Goal: Obtain resource: Download file/media

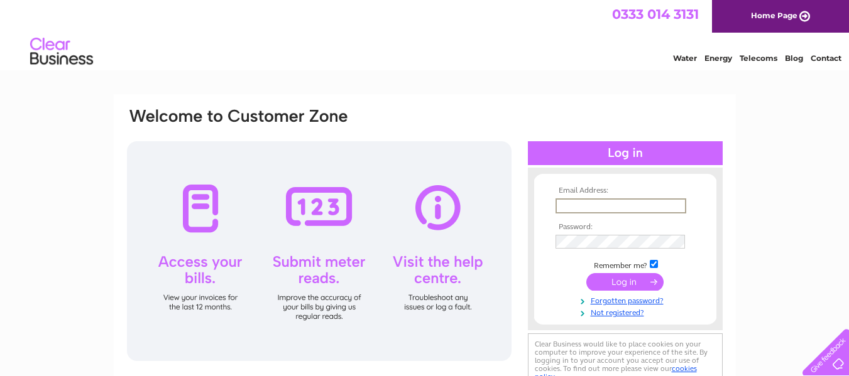
click at [612, 207] on input "text" at bounding box center [620, 206] width 131 height 15
type input "jamie.russell@weeteacompany.com"
click at [586, 273] on input "submit" at bounding box center [624, 282] width 77 height 18
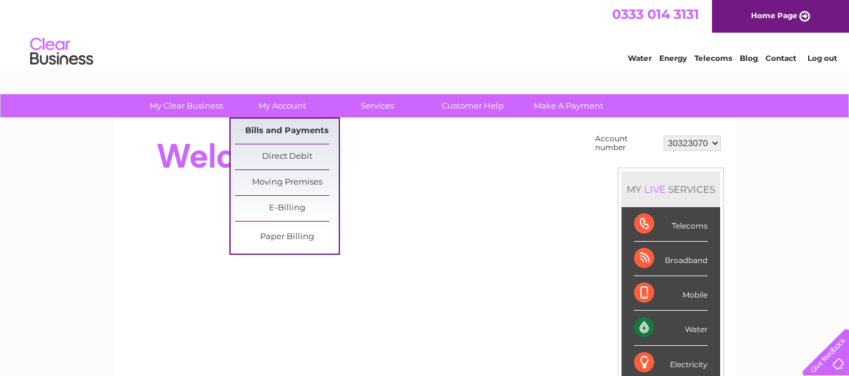
click at [279, 130] on link "Bills and Payments" at bounding box center [287, 131] width 104 height 25
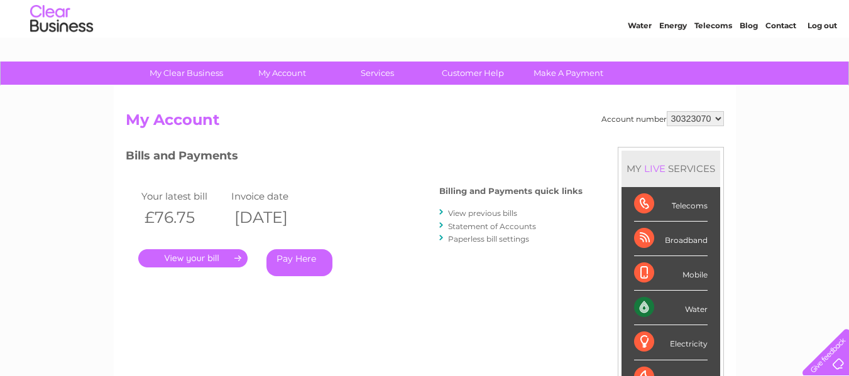
scroll to position [126, 0]
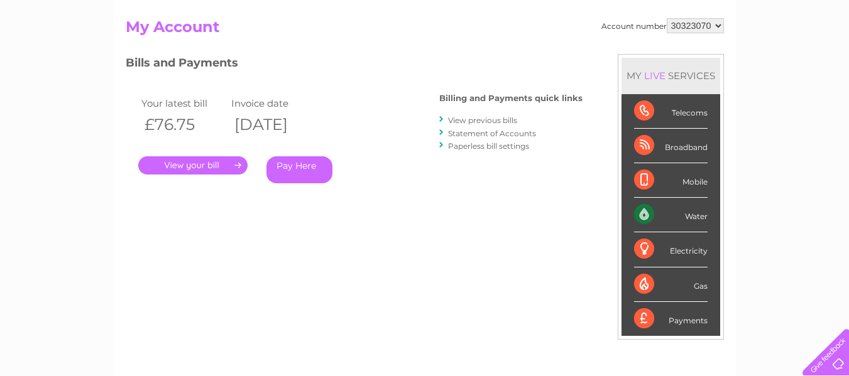
click at [492, 122] on link "View previous bills" at bounding box center [482, 120] width 69 height 9
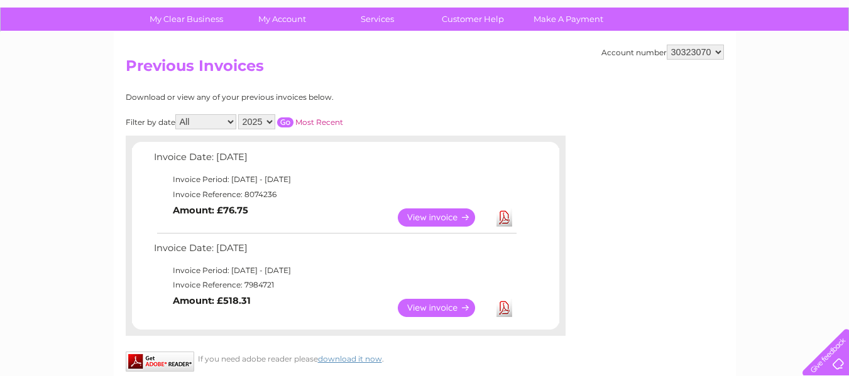
scroll to position [84, 0]
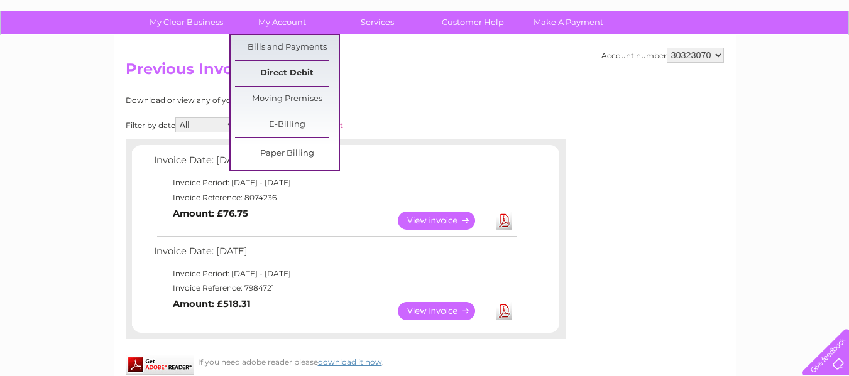
click at [305, 75] on link "Direct Debit" at bounding box center [287, 73] width 104 height 25
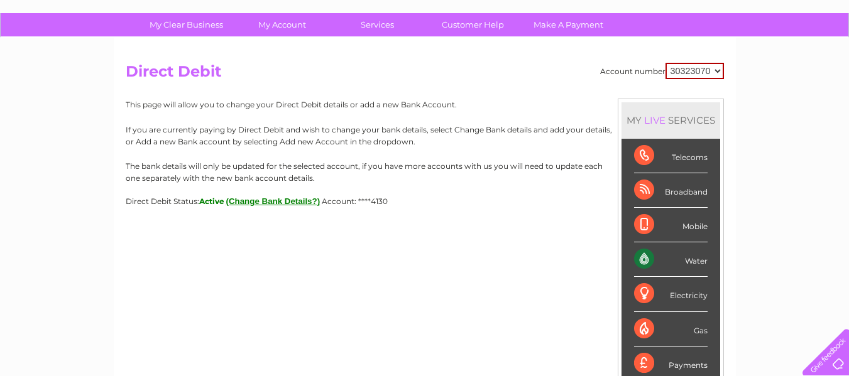
scroll to position [42, 0]
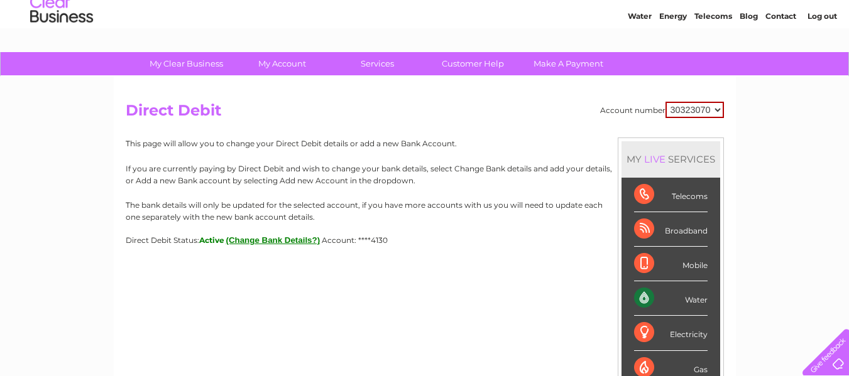
click at [697, 110] on select "30323070" at bounding box center [694, 110] width 58 height 16
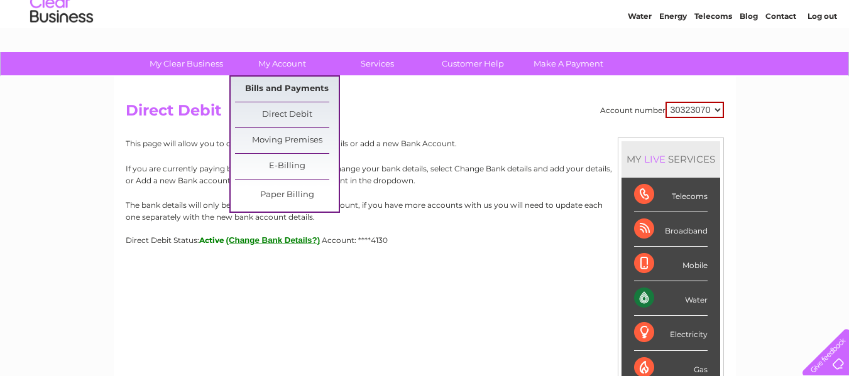
click at [292, 88] on link "Bills and Payments" at bounding box center [287, 89] width 104 height 25
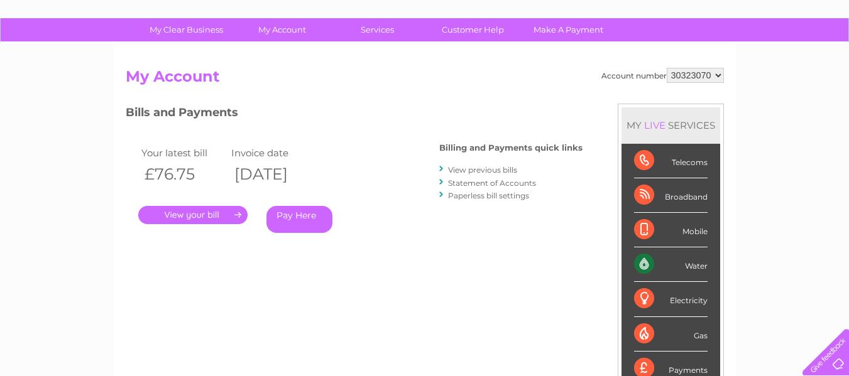
scroll to position [84, 0]
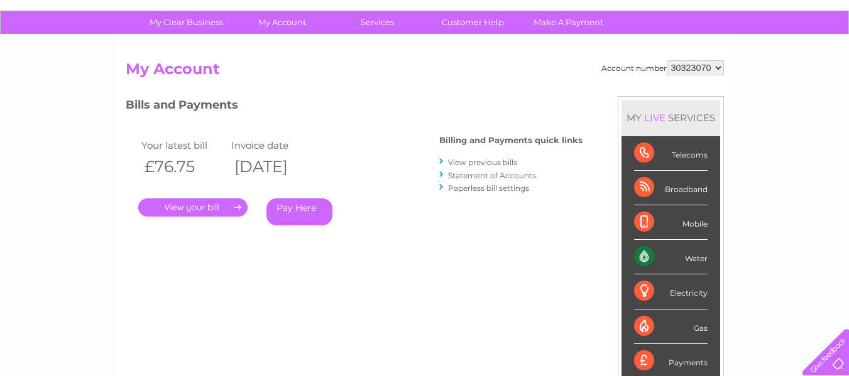
click at [469, 177] on link "Statement of Accounts" at bounding box center [492, 175] width 88 height 9
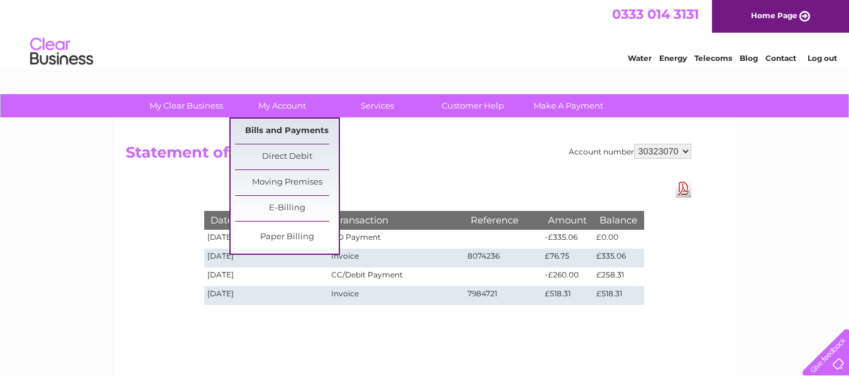
click at [278, 136] on link "Bills and Payments" at bounding box center [287, 131] width 104 height 25
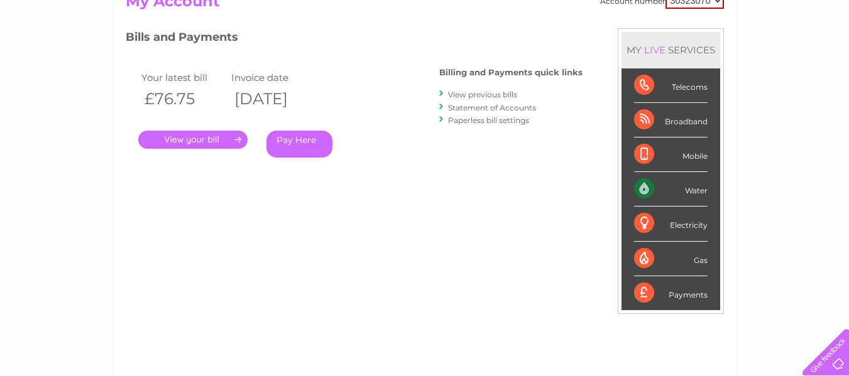
scroll to position [168, 0]
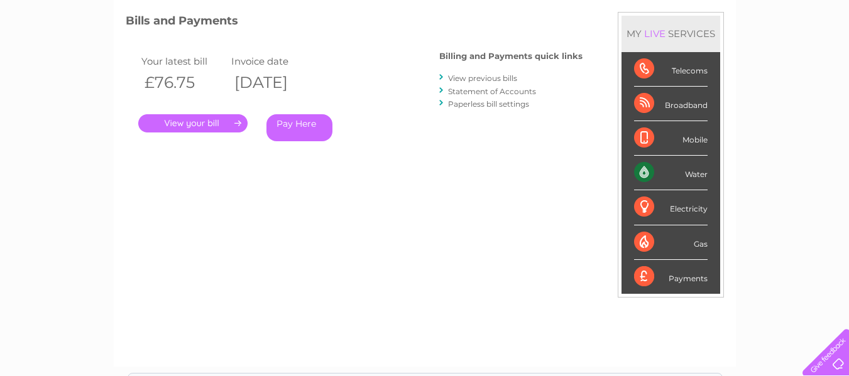
click at [492, 79] on link "View previous bills" at bounding box center [482, 77] width 69 height 9
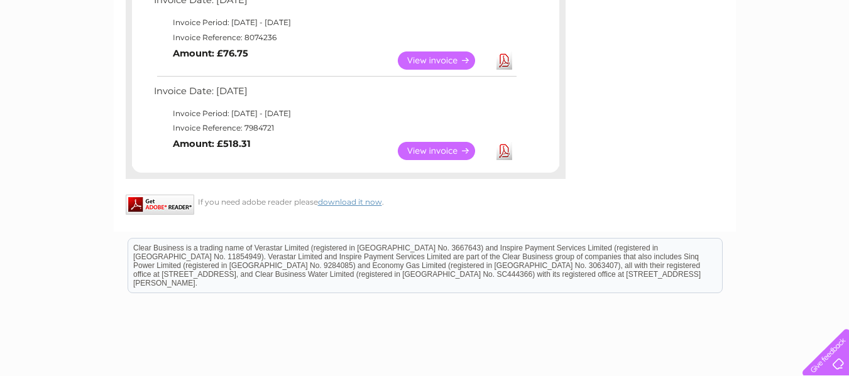
scroll to position [251, 0]
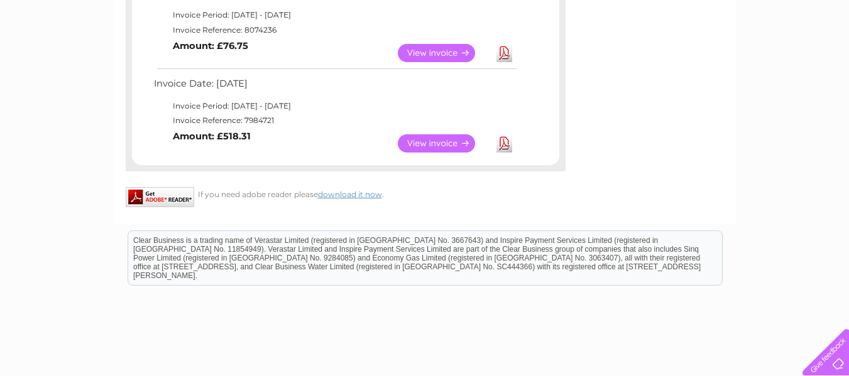
click at [505, 146] on link "Download" at bounding box center [504, 143] width 16 height 18
click at [506, 57] on link "Download" at bounding box center [504, 53] width 16 height 18
click at [470, 55] on link "View" at bounding box center [444, 53] width 92 height 18
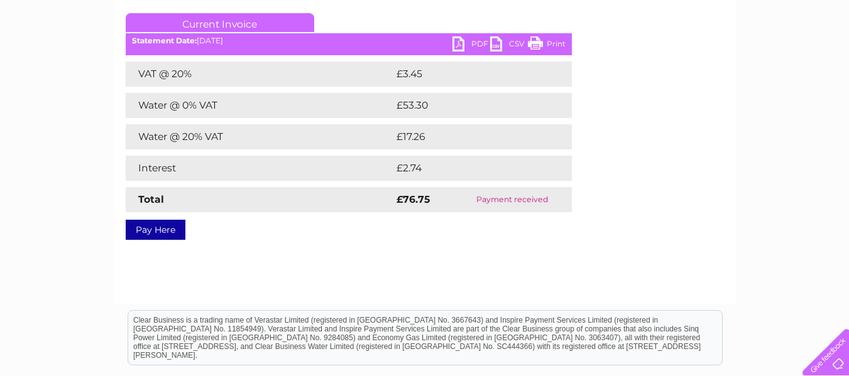
scroll to position [168, 0]
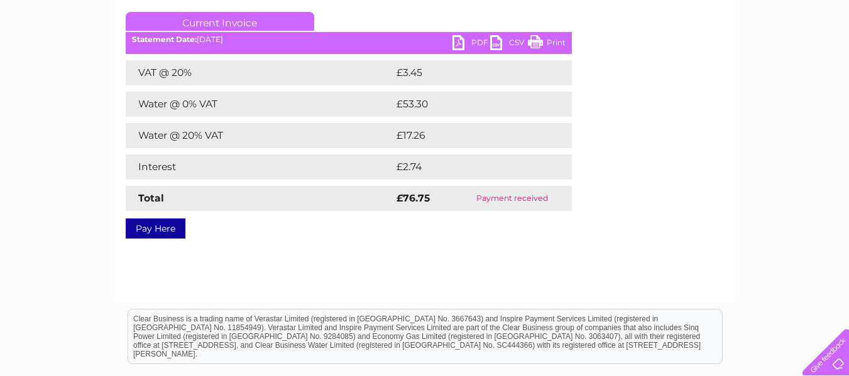
click at [466, 44] on link "PDF" at bounding box center [471, 44] width 38 height 18
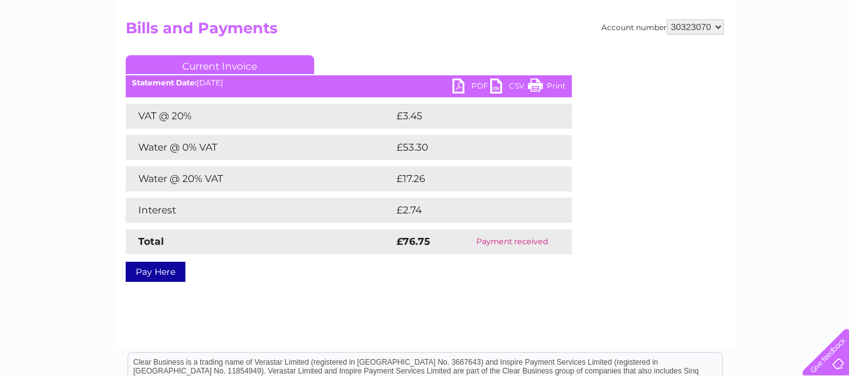
scroll to position [42, 0]
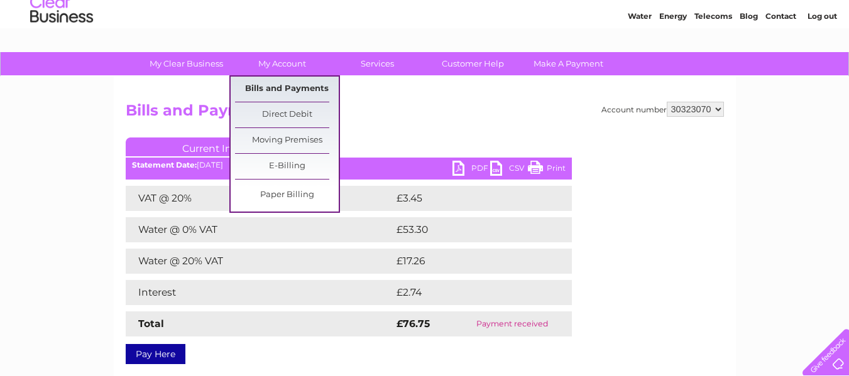
click at [298, 93] on link "Bills and Payments" at bounding box center [287, 89] width 104 height 25
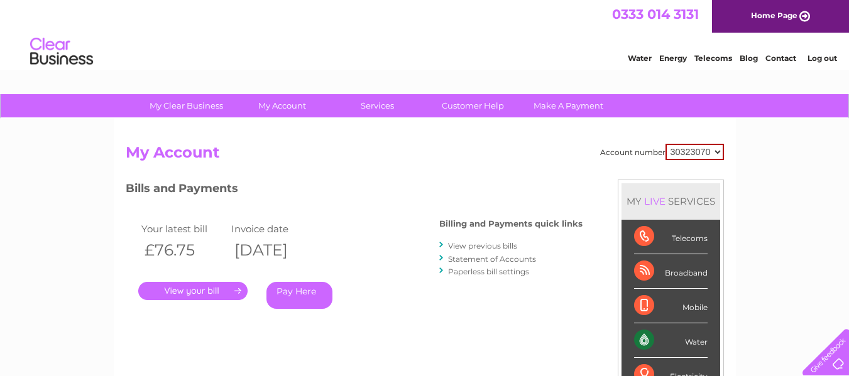
click at [506, 247] on link "View previous bills" at bounding box center [482, 245] width 69 height 9
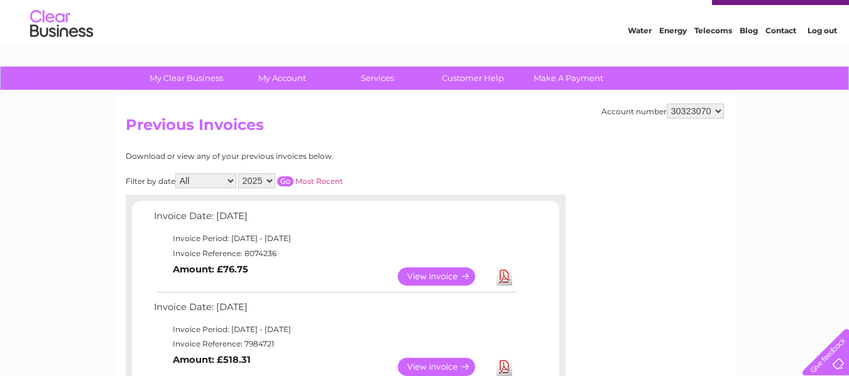
scroll to position [126, 0]
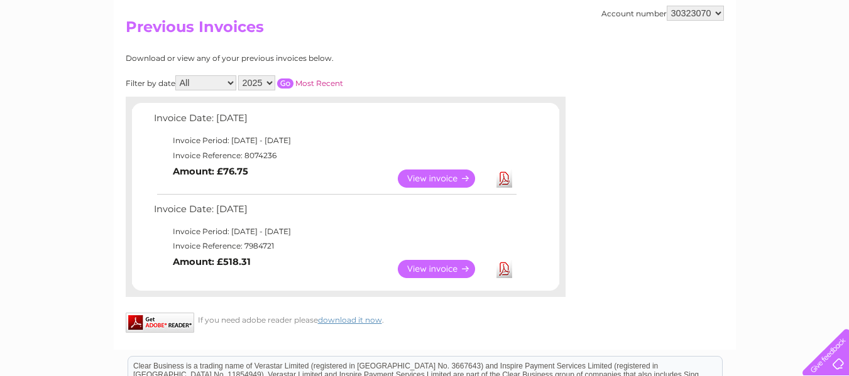
click at [450, 273] on link "View" at bounding box center [444, 269] width 92 height 18
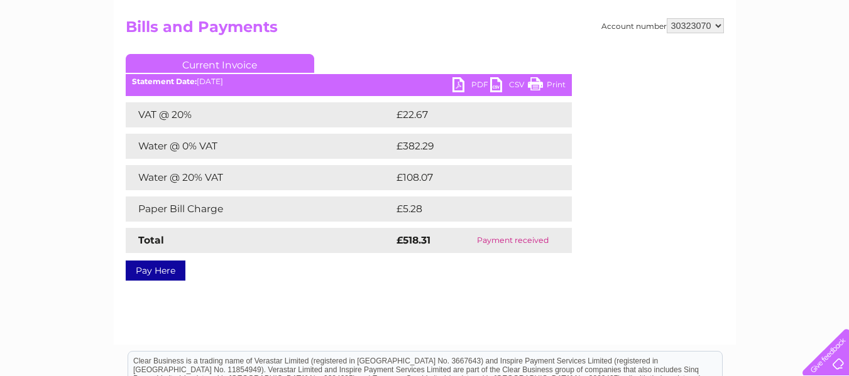
click at [476, 83] on link "PDF" at bounding box center [471, 86] width 38 height 18
click at [390, 333] on div "Account number 30323070 Bills and Payments Current Invoice PDF CSV Print VAT @ …" at bounding box center [425, 169] width 622 height 352
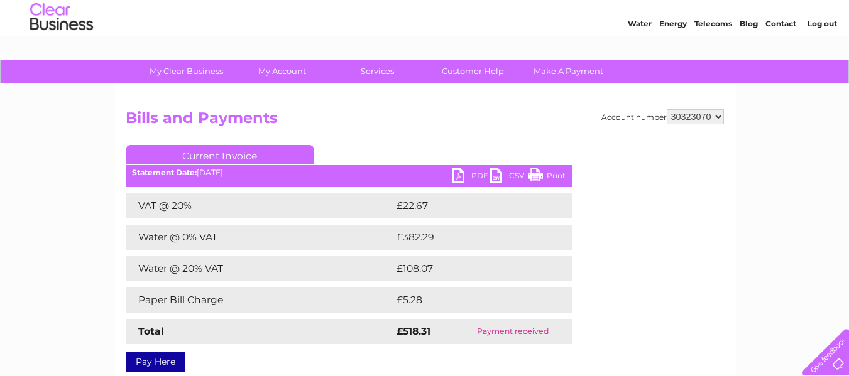
scroll to position [84, 0]
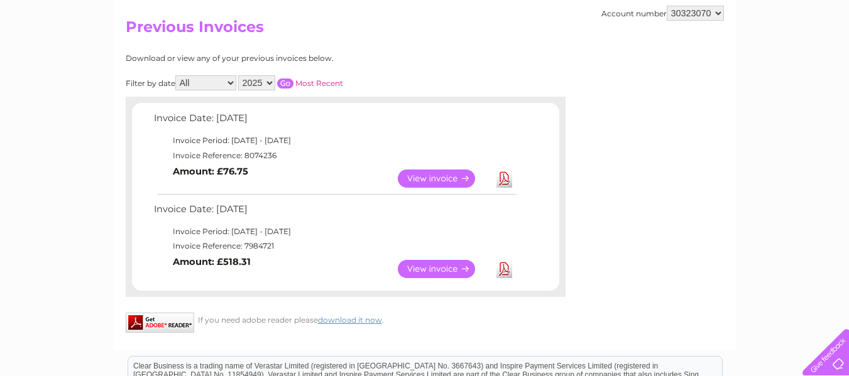
click at [445, 182] on link "View" at bounding box center [444, 179] width 92 height 18
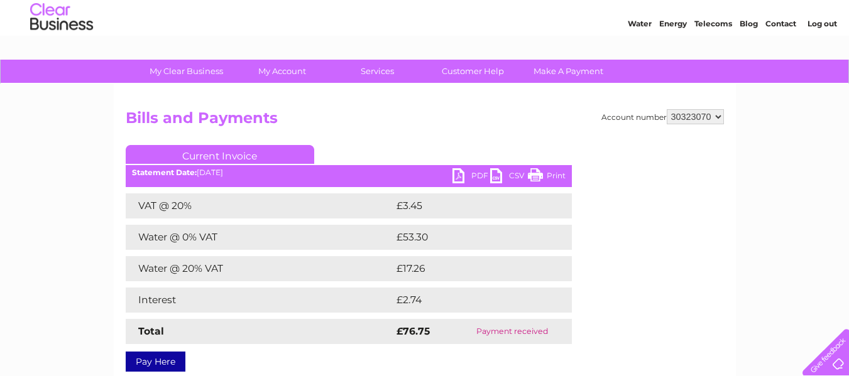
scroll to position [84, 0]
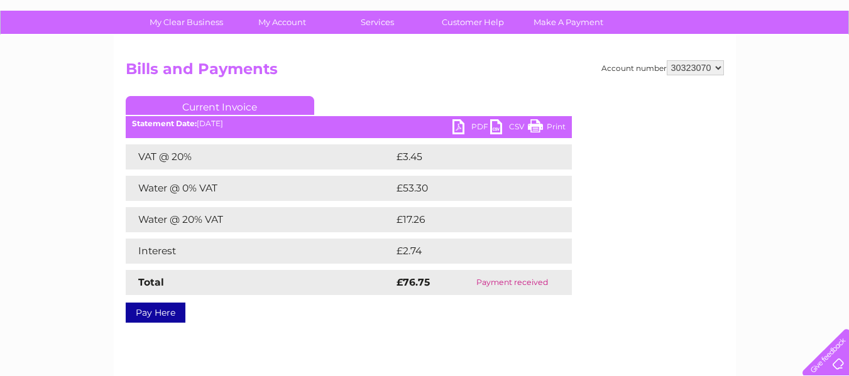
click at [469, 126] on link "PDF" at bounding box center [471, 128] width 38 height 18
